Goal: Transaction & Acquisition: Purchase product/service

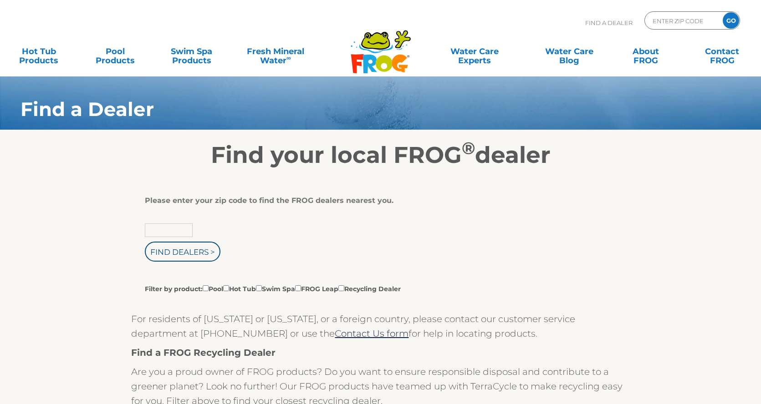
click at [157, 230] on input "text" at bounding box center [169, 231] width 48 height 14
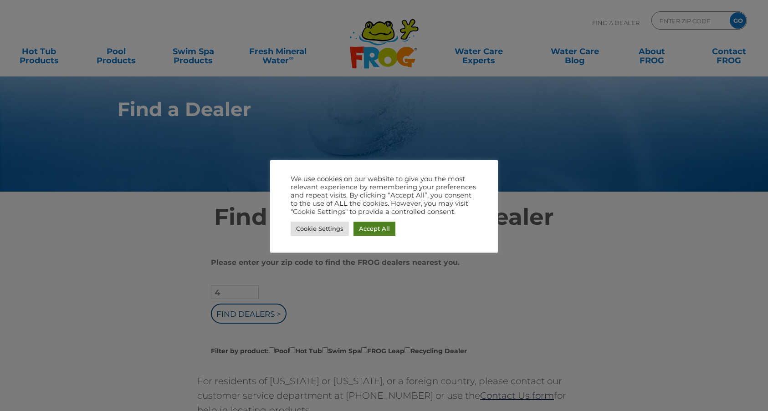
click at [377, 228] on link "Accept All" at bounding box center [374, 229] width 42 height 14
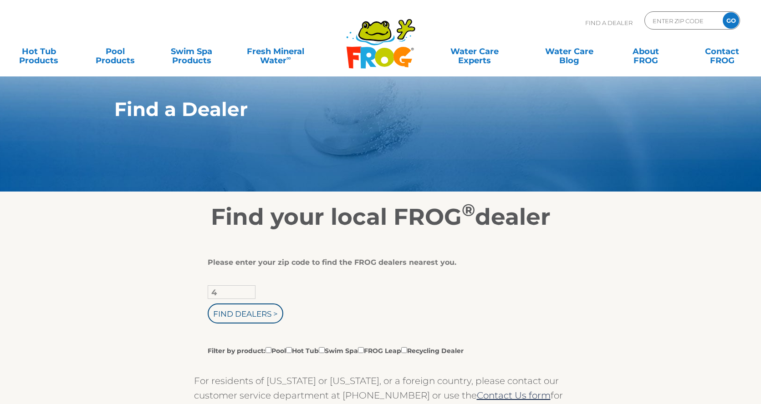
click at [222, 294] on input "4" at bounding box center [232, 292] width 48 height 14
click at [235, 295] on input "4" at bounding box center [232, 292] width 48 height 14
type input "48139"
click at [241, 314] on input "Find Dealers >" at bounding box center [246, 314] width 76 height 20
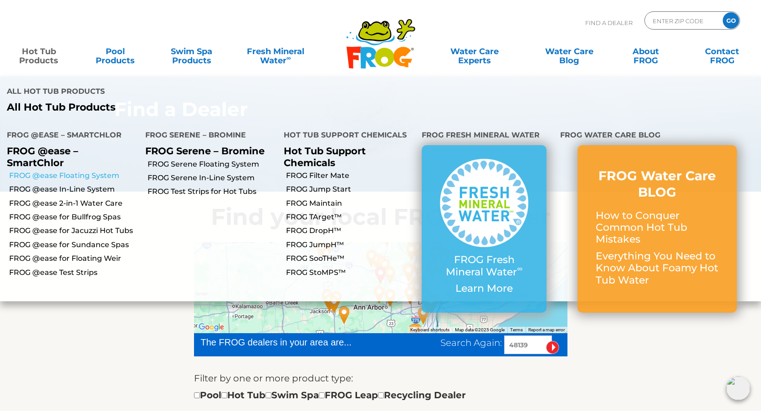
click at [66, 171] on link "FROG @ease Floating System" at bounding box center [73, 176] width 129 height 10
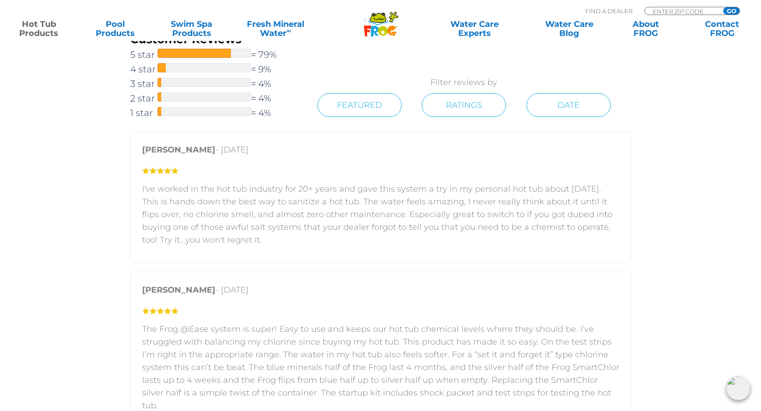
scroll to position [1420, 0]
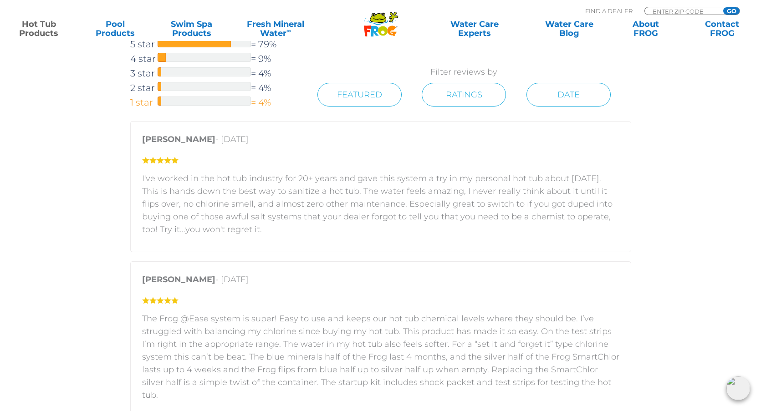
click at [189, 97] on div at bounding box center [204, 101] width 93 height 9
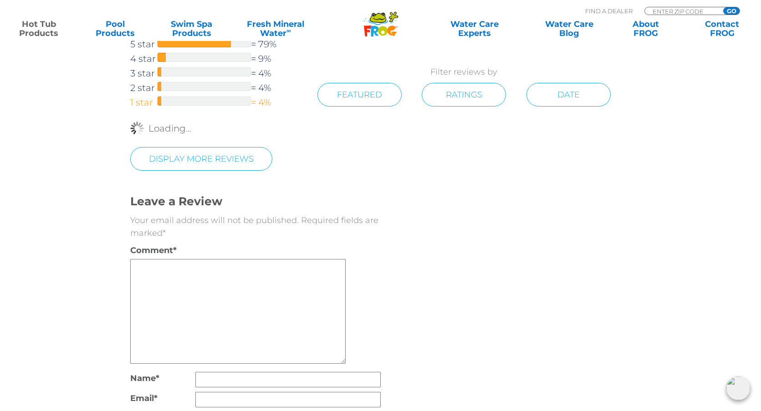
scroll to position [1441, 0]
